Goal: Find contact information: Find contact information

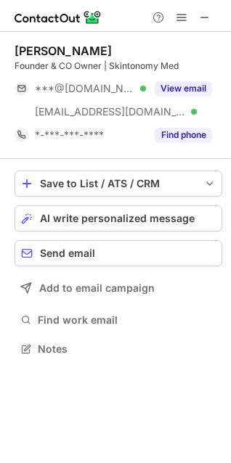
scroll to position [338, 231]
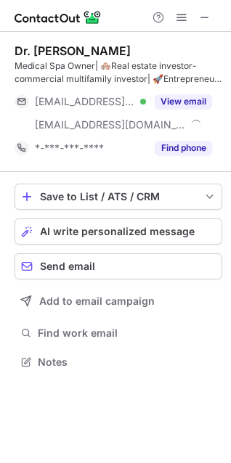
scroll to position [351, 231]
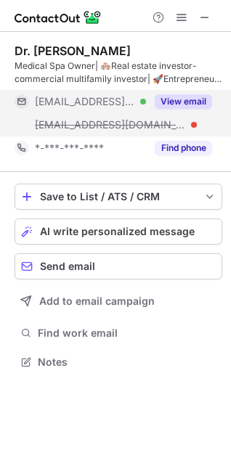
click at [156, 91] on div "View email" at bounding box center [179, 101] width 66 height 23
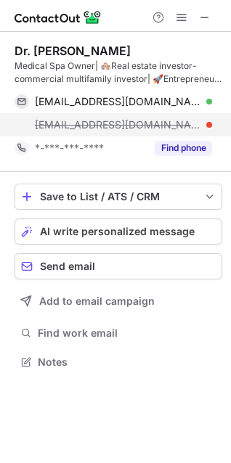
click at [129, 123] on span "saikit@artistrymedspas.com" at bounding box center [118, 124] width 166 height 13
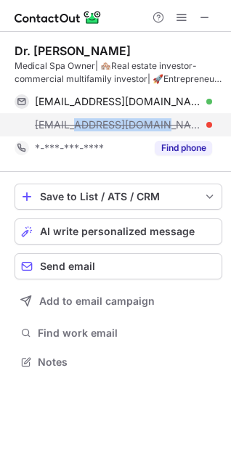
click at [129, 123] on span "saikit@artistrymedspas.com" at bounding box center [118, 124] width 166 height 13
click at [128, 123] on span "saikit@artistrymedspas.com" at bounding box center [118, 124] width 166 height 13
copy span "saikit@artistrymedspas.com"
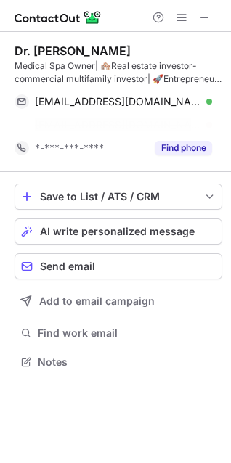
scroll to position [328, 231]
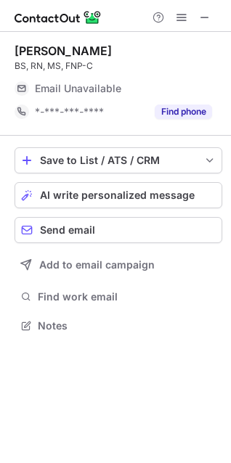
scroll to position [7, 7]
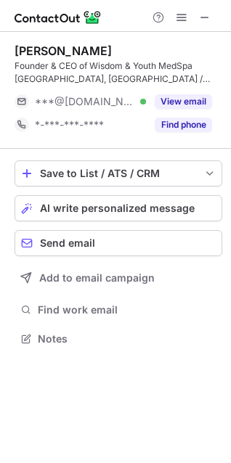
scroll to position [328, 231]
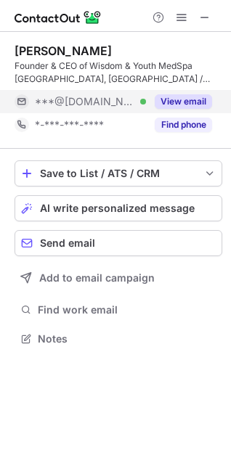
click at [168, 96] on button "View email" at bounding box center [183, 101] width 57 height 15
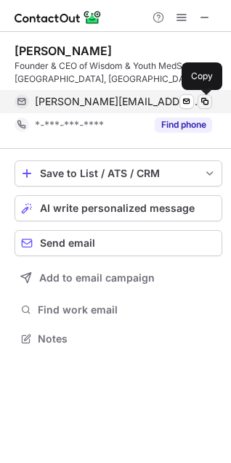
click at [200, 102] on span at bounding box center [205, 102] width 12 height 12
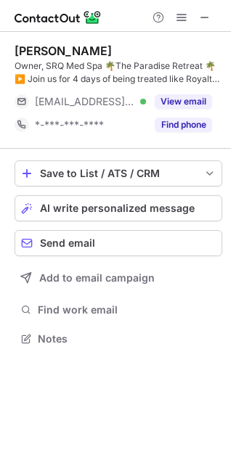
scroll to position [328, 231]
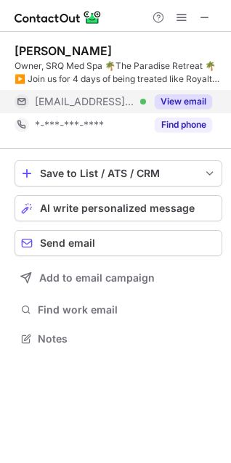
click at [171, 100] on button "View email" at bounding box center [183, 101] width 57 height 15
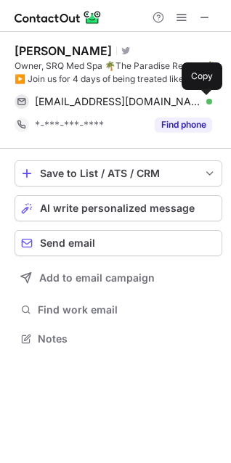
click at [204, 103] on span at bounding box center [205, 102] width 12 height 12
